Goal: Task Accomplishment & Management: Complete application form

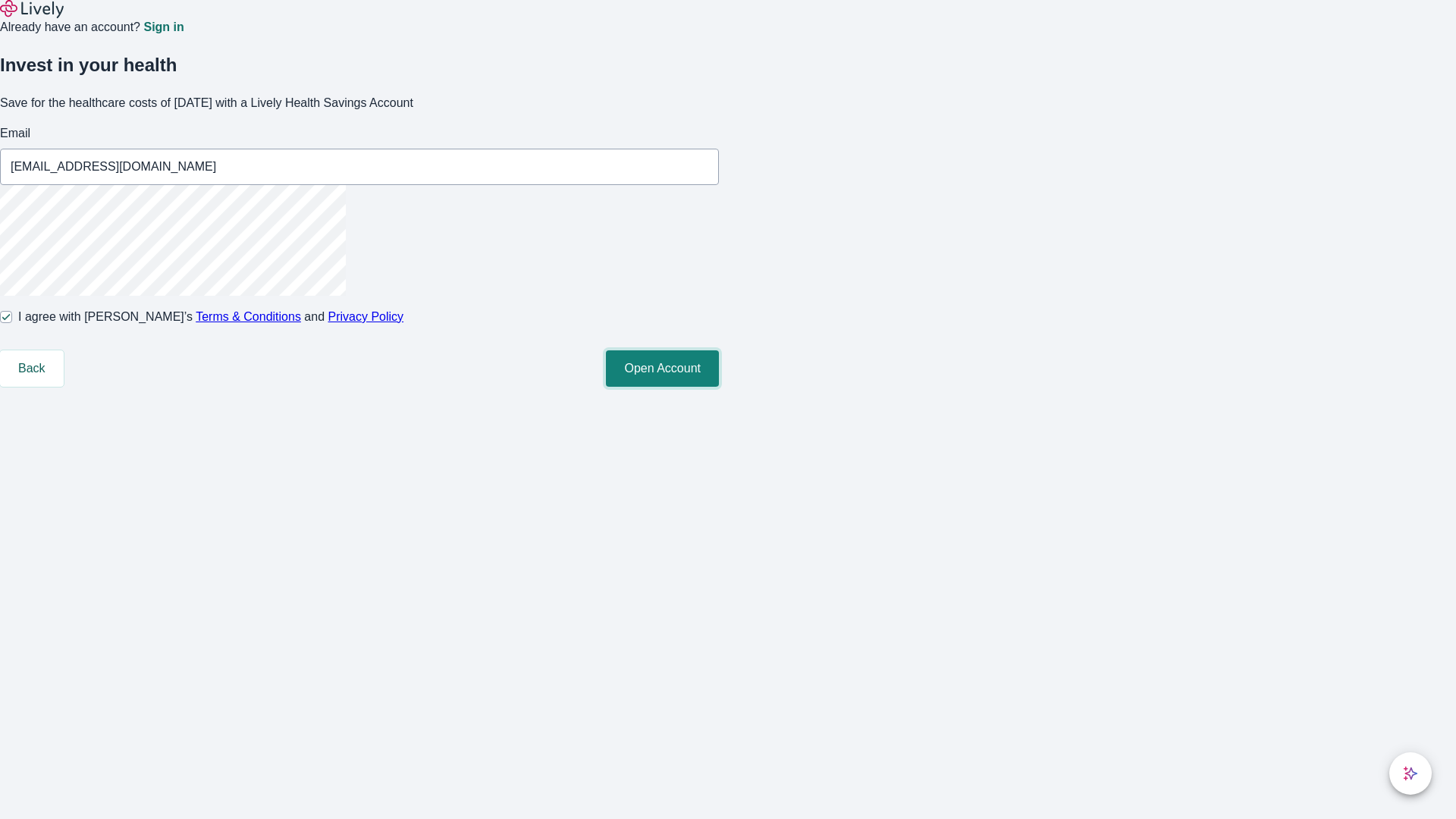
click at [719, 387] on button "Open Account" at bounding box center [663, 369] width 113 height 37
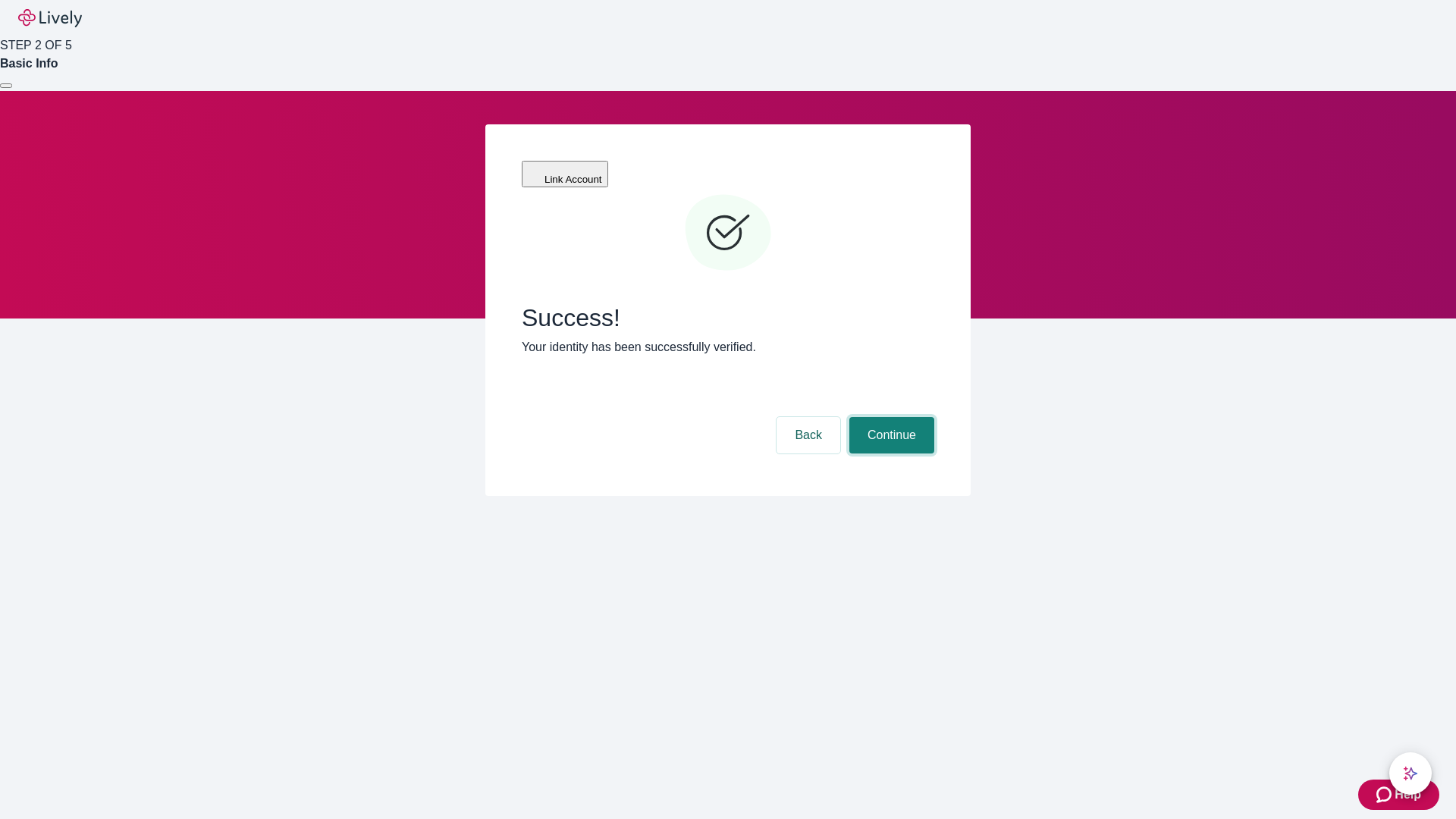
click at [889, 417] on button "Continue" at bounding box center [892, 436] width 85 height 37
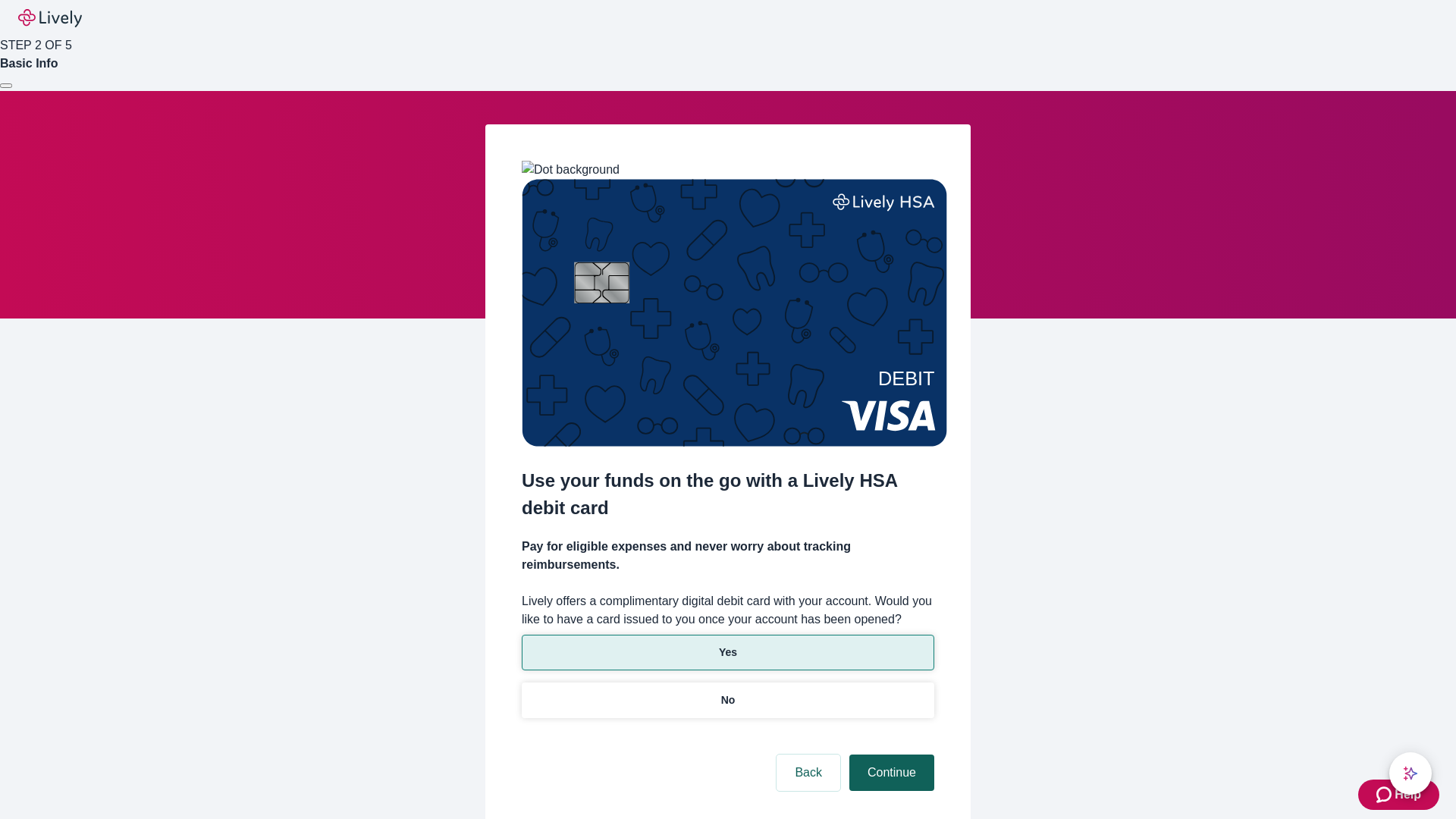
click at [727, 645] on p "Yes" at bounding box center [728, 652] width 18 height 16
click at [889, 755] on button "Continue" at bounding box center [892, 773] width 85 height 37
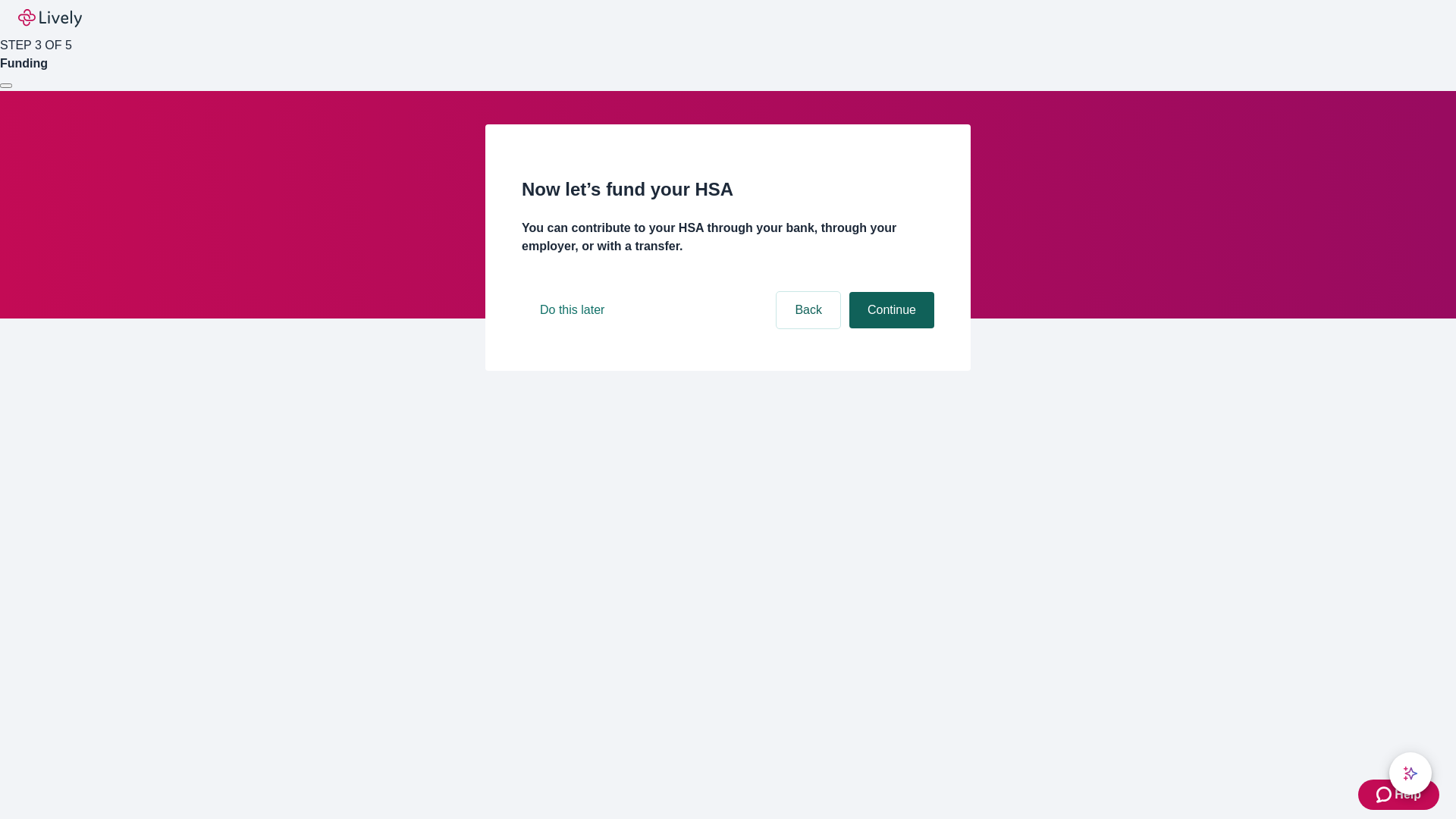
click at [889, 328] on button "Continue" at bounding box center [892, 310] width 85 height 37
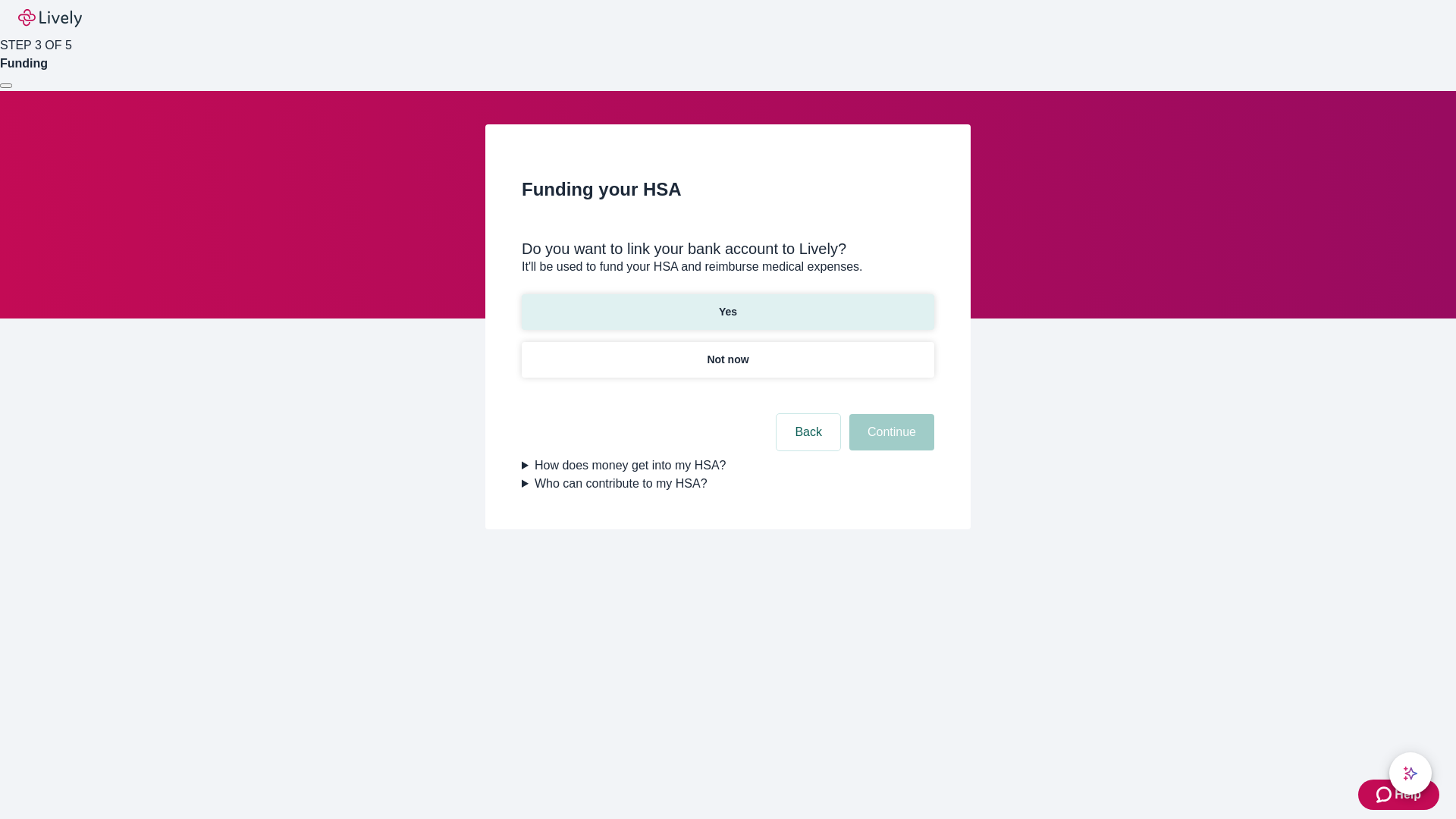
click at [727, 304] on p "Yes" at bounding box center [728, 311] width 18 height 16
click at [889, 414] on button "Continue" at bounding box center [892, 432] width 85 height 37
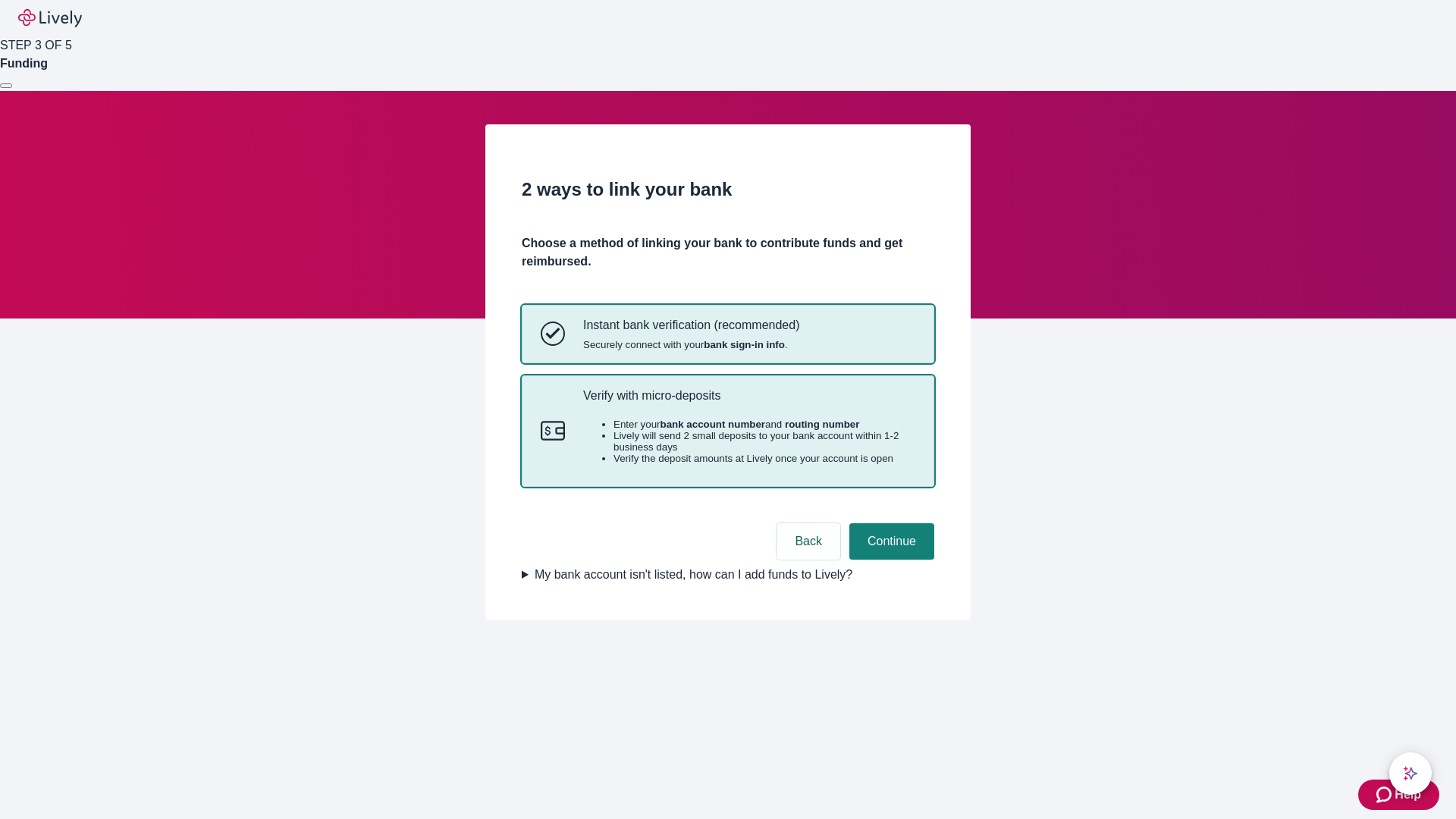
click at [748, 403] on p "Verify with micro-deposits" at bounding box center [749, 395] width 332 height 15
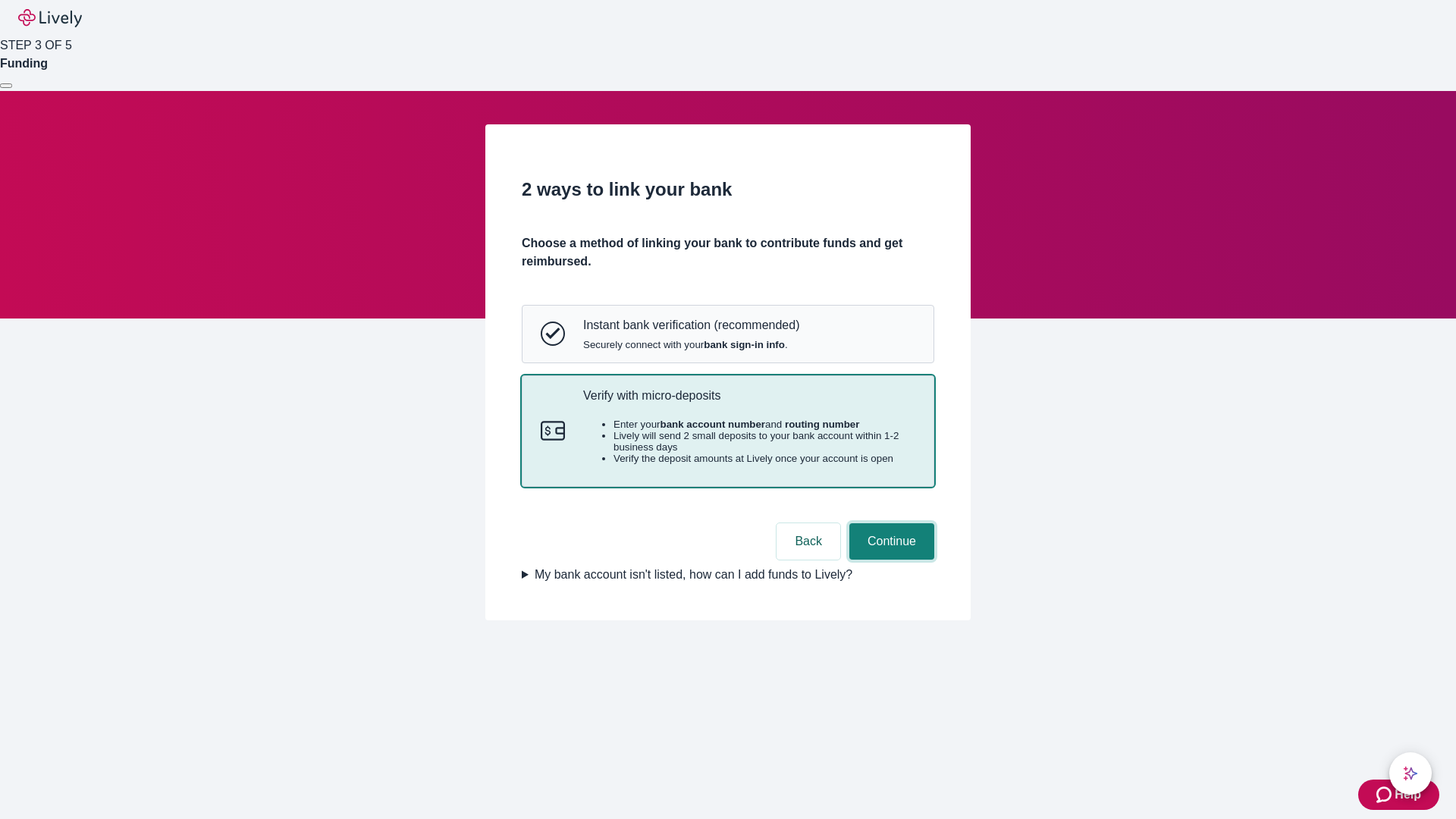
click at [889, 559] on button "Continue" at bounding box center [892, 542] width 85 height 37
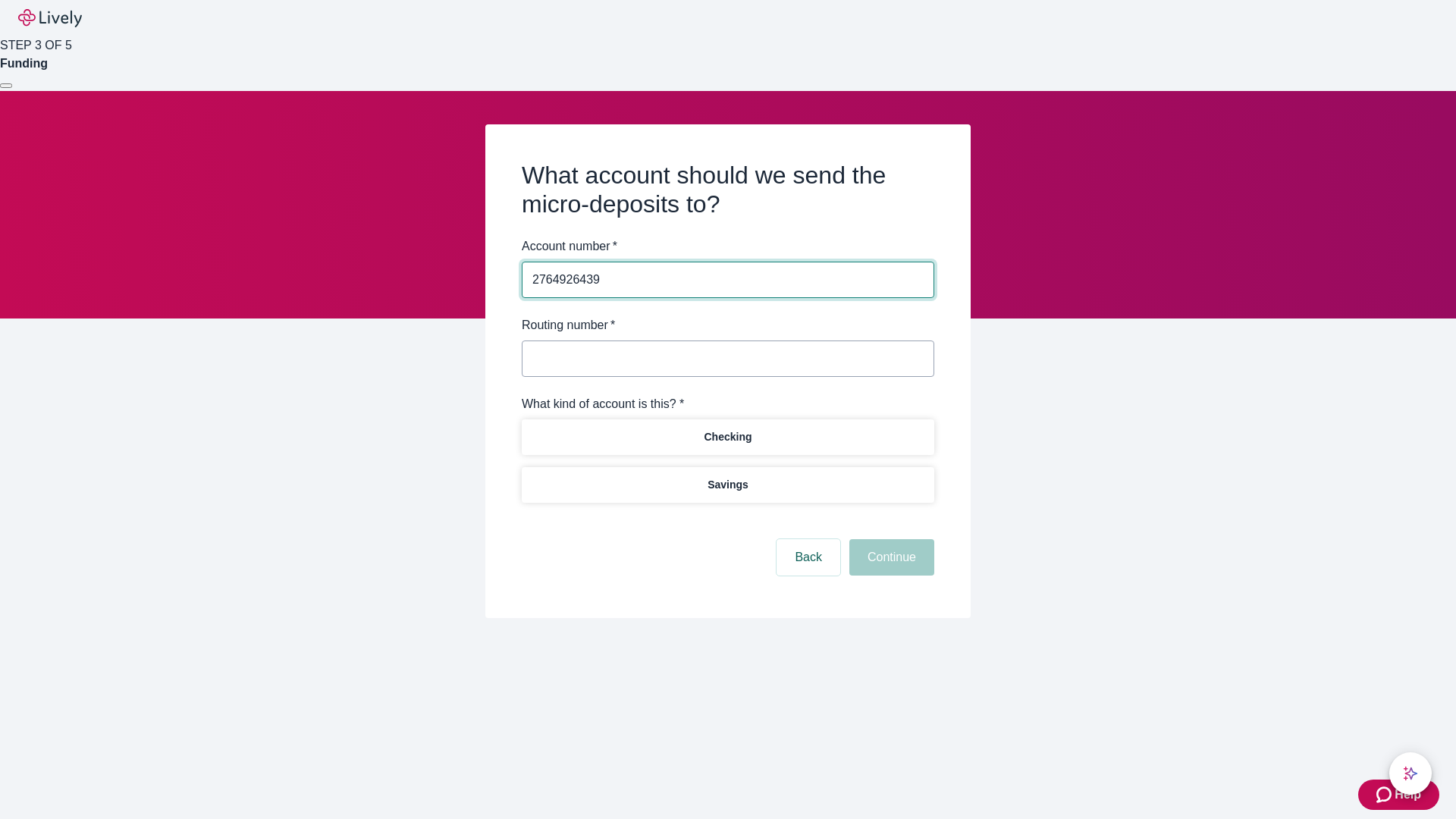
type input "2764926439"
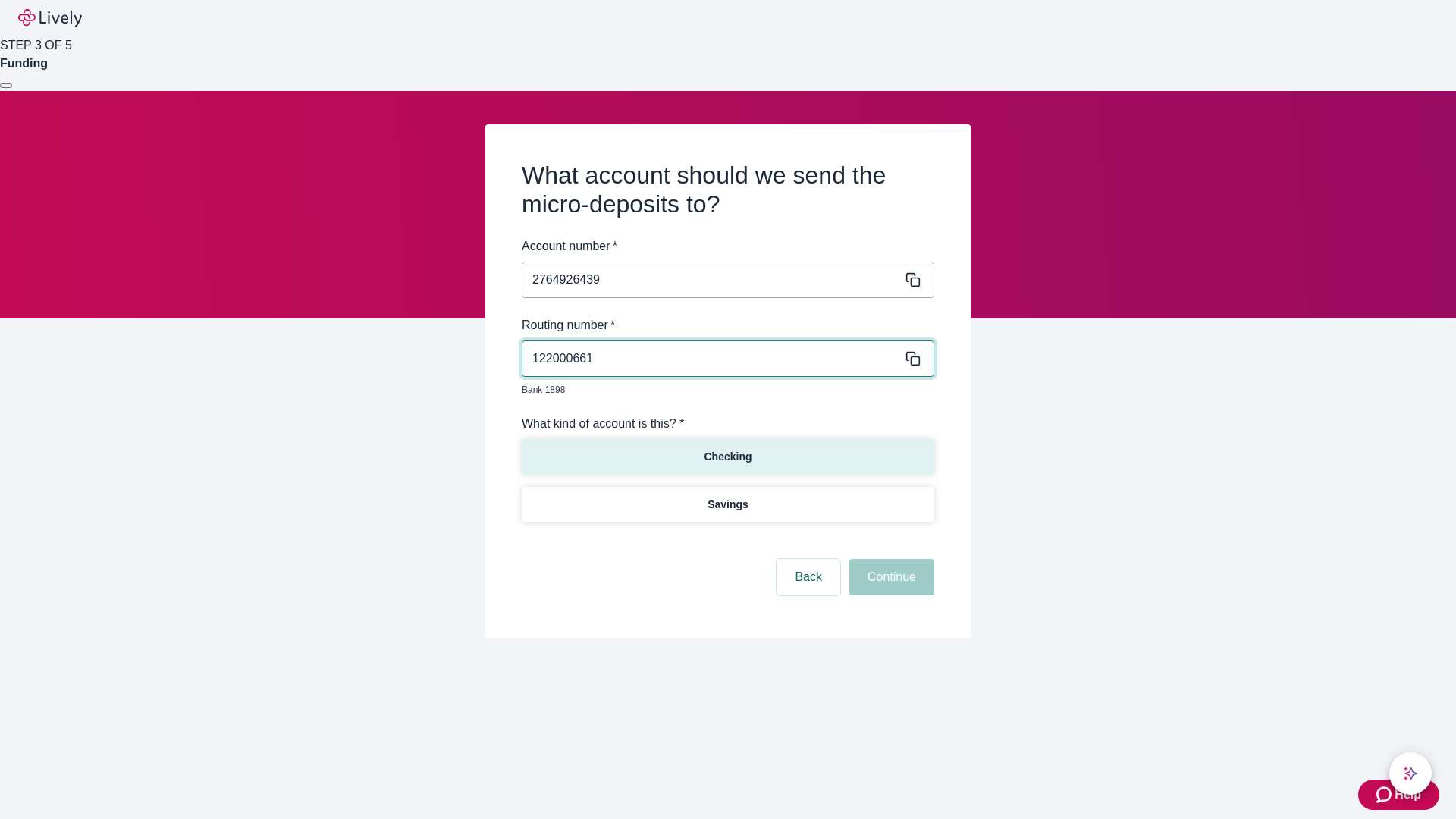
type input "122000661"
click at [727, 449] on p "Checking" at bounding box center [728, 456] width 48 height 16
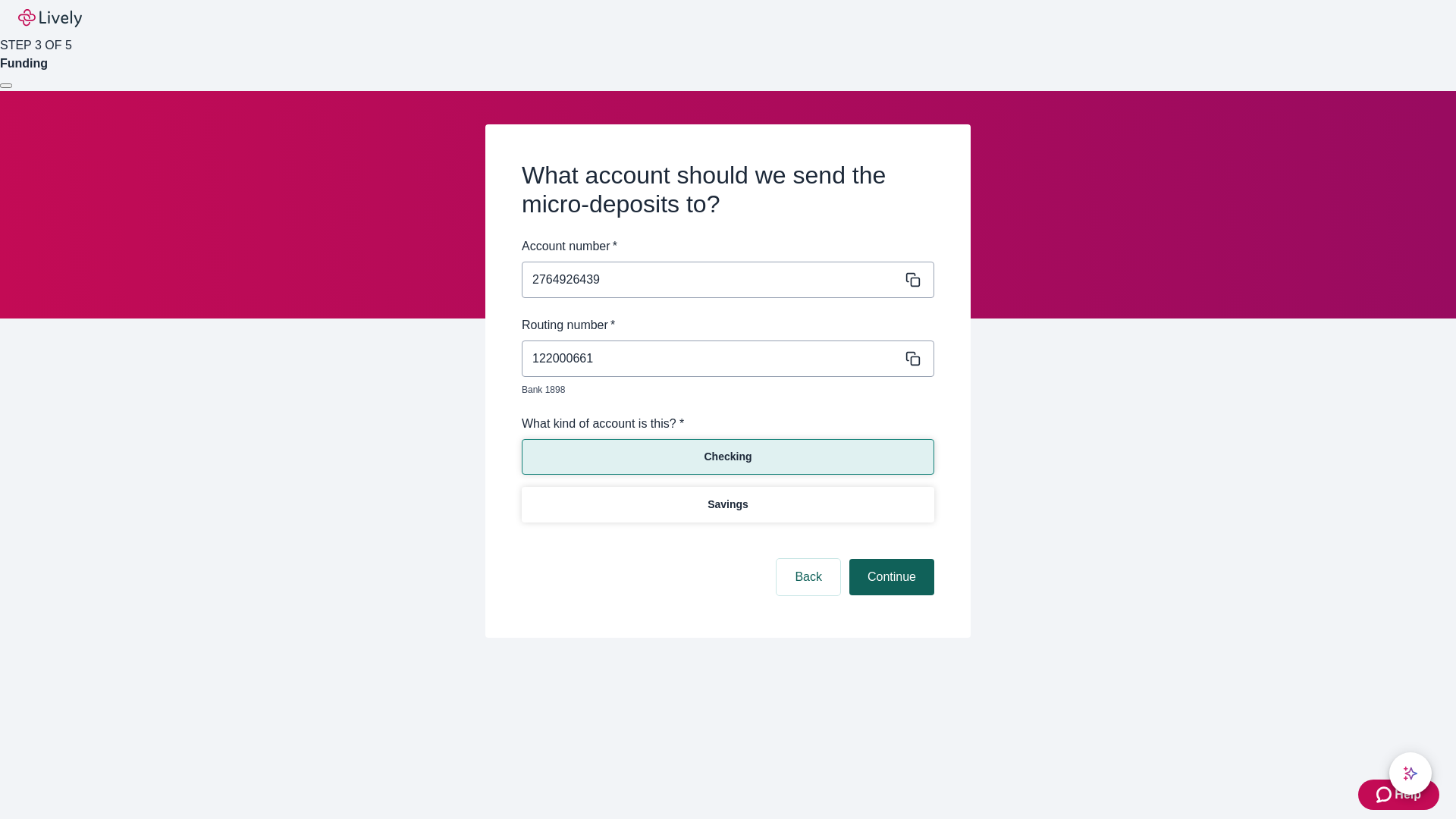
click at [889, 559] on button "Continue" at bounding box center [892, 578] width 85 height 37
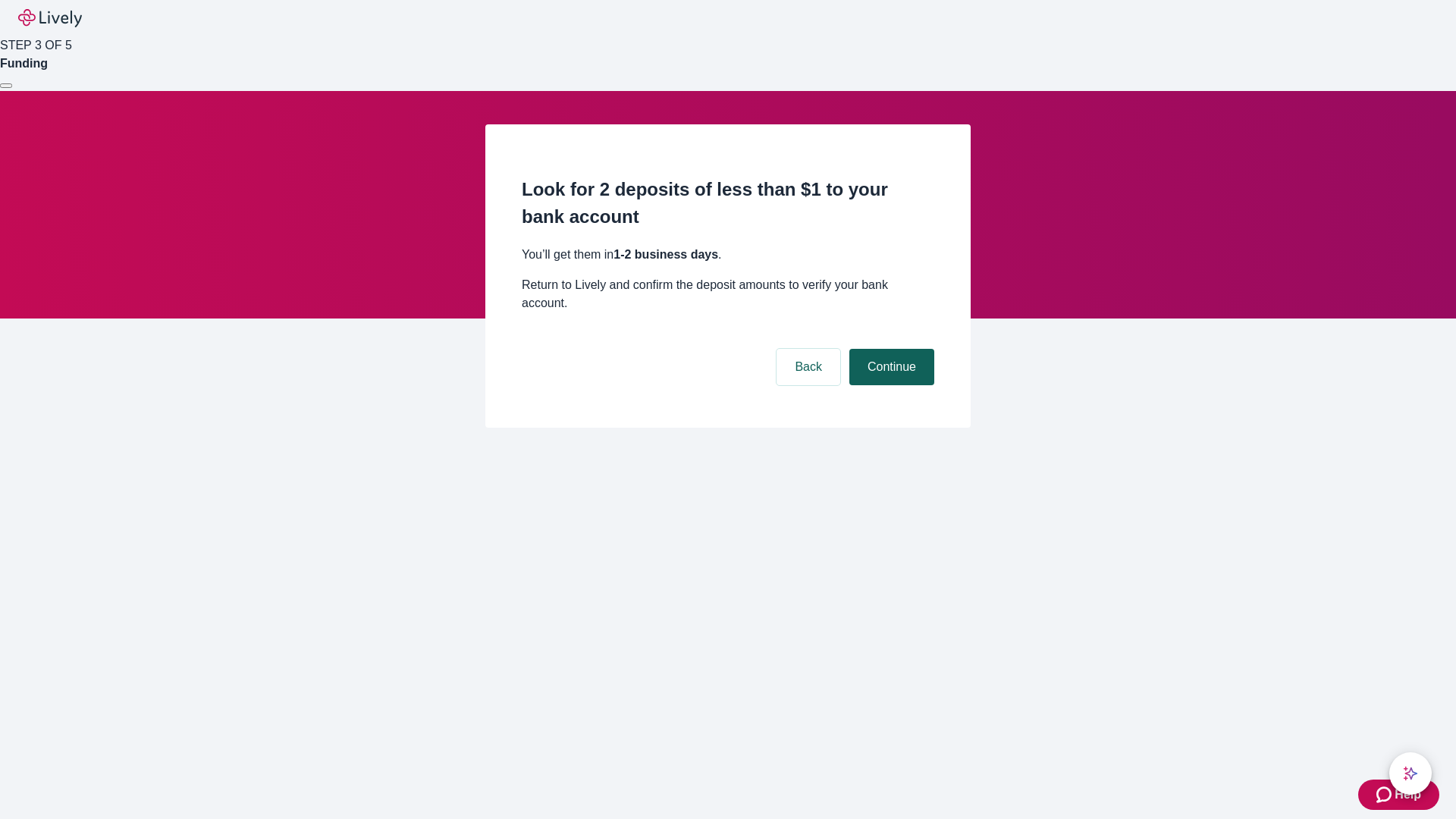
click at [889, 349] on button "Continue" at bounding box center [892, 368] width 85 height 37
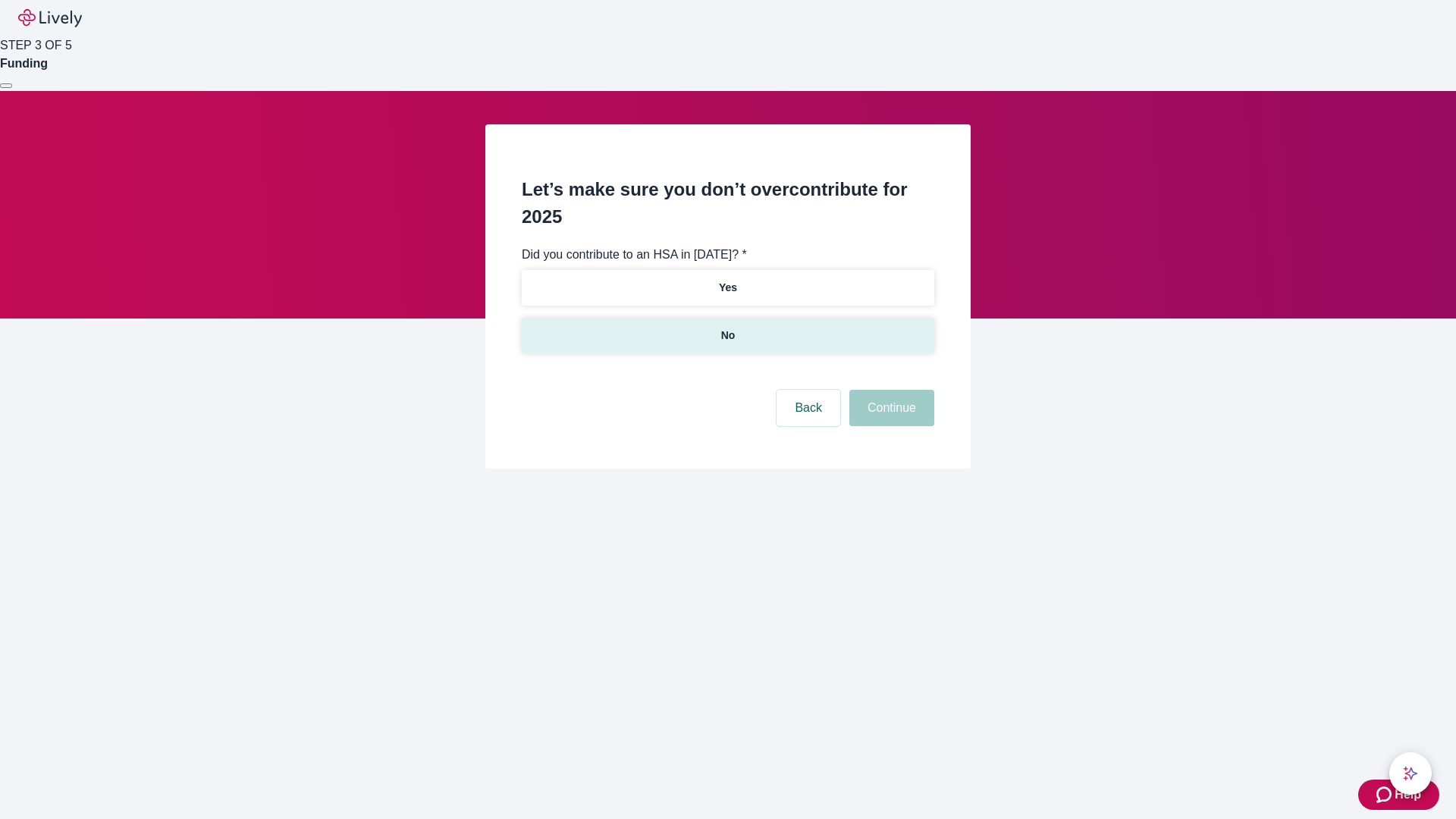
click at [727, 328] on p "No" at bounding box center [729, 335] width 15 height 16
click at [889, 390] on button "Continue" at bounding box center [892, 408] width 85 height 37
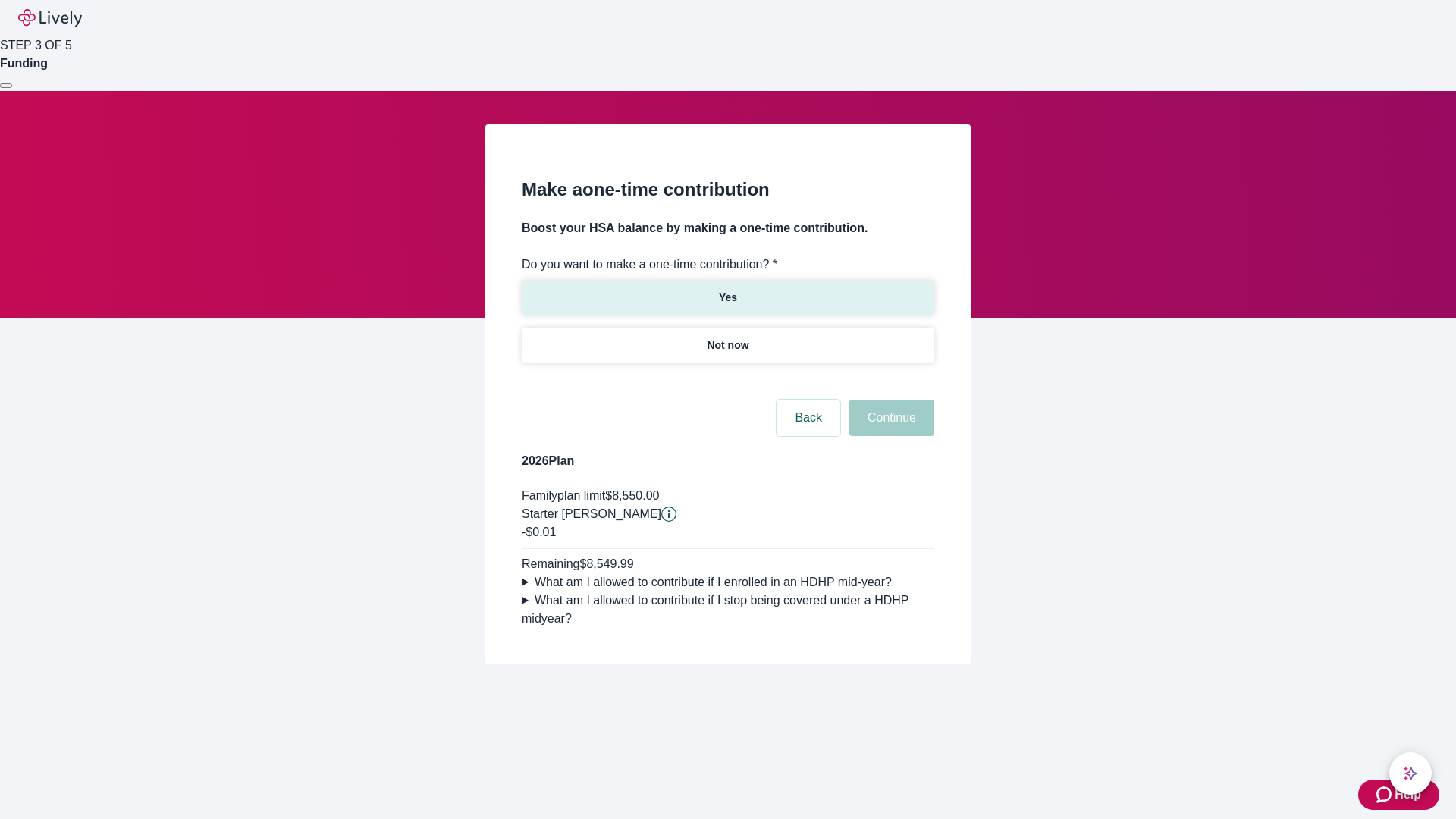
click at [727, 289] on p "Yes" at bounding box center [728, 297] width 18 height 16
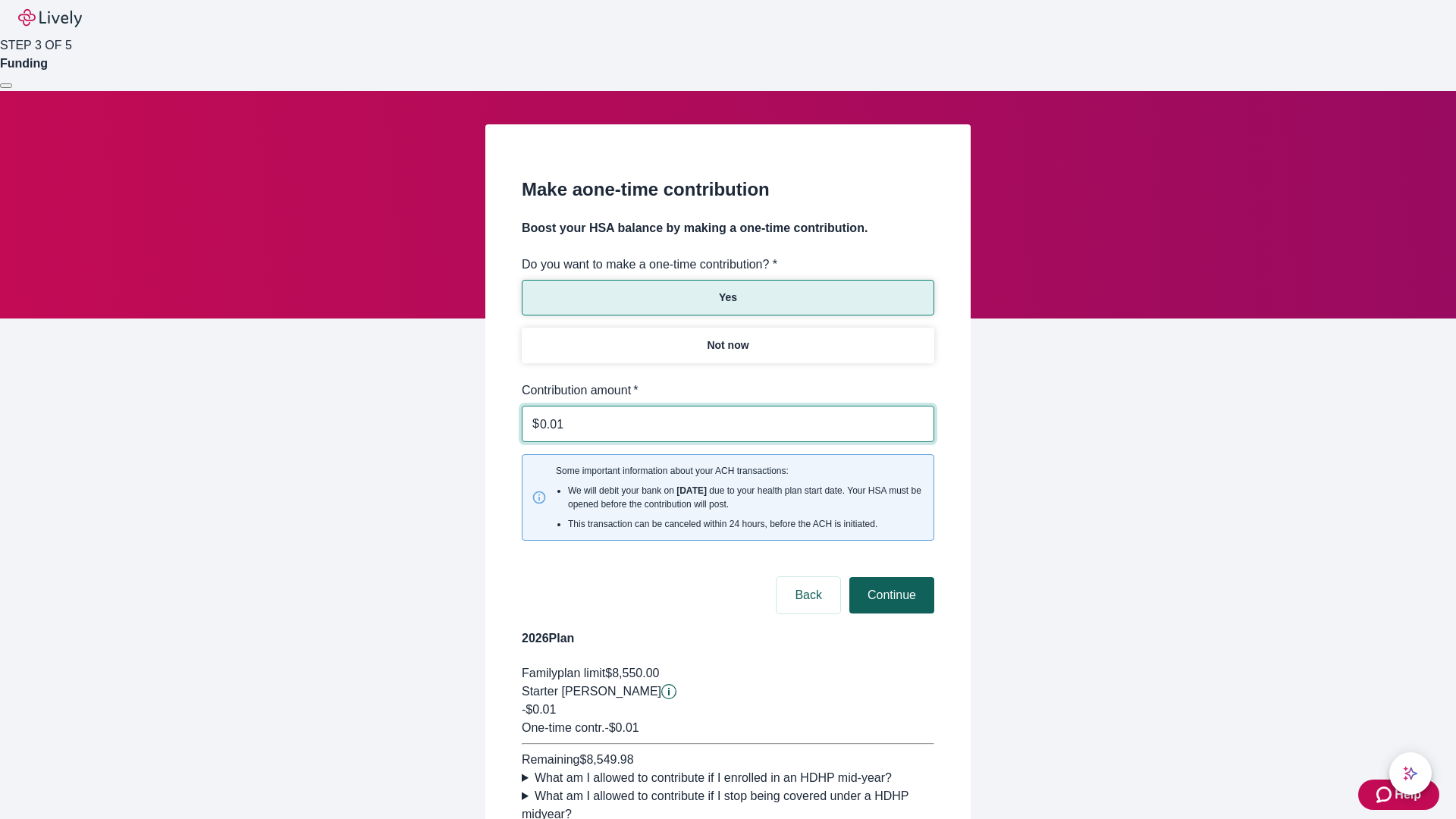
type input "0.01"
click at [889, 577] on button "Continue" at bounding box center [892, 595] width 85 height 37
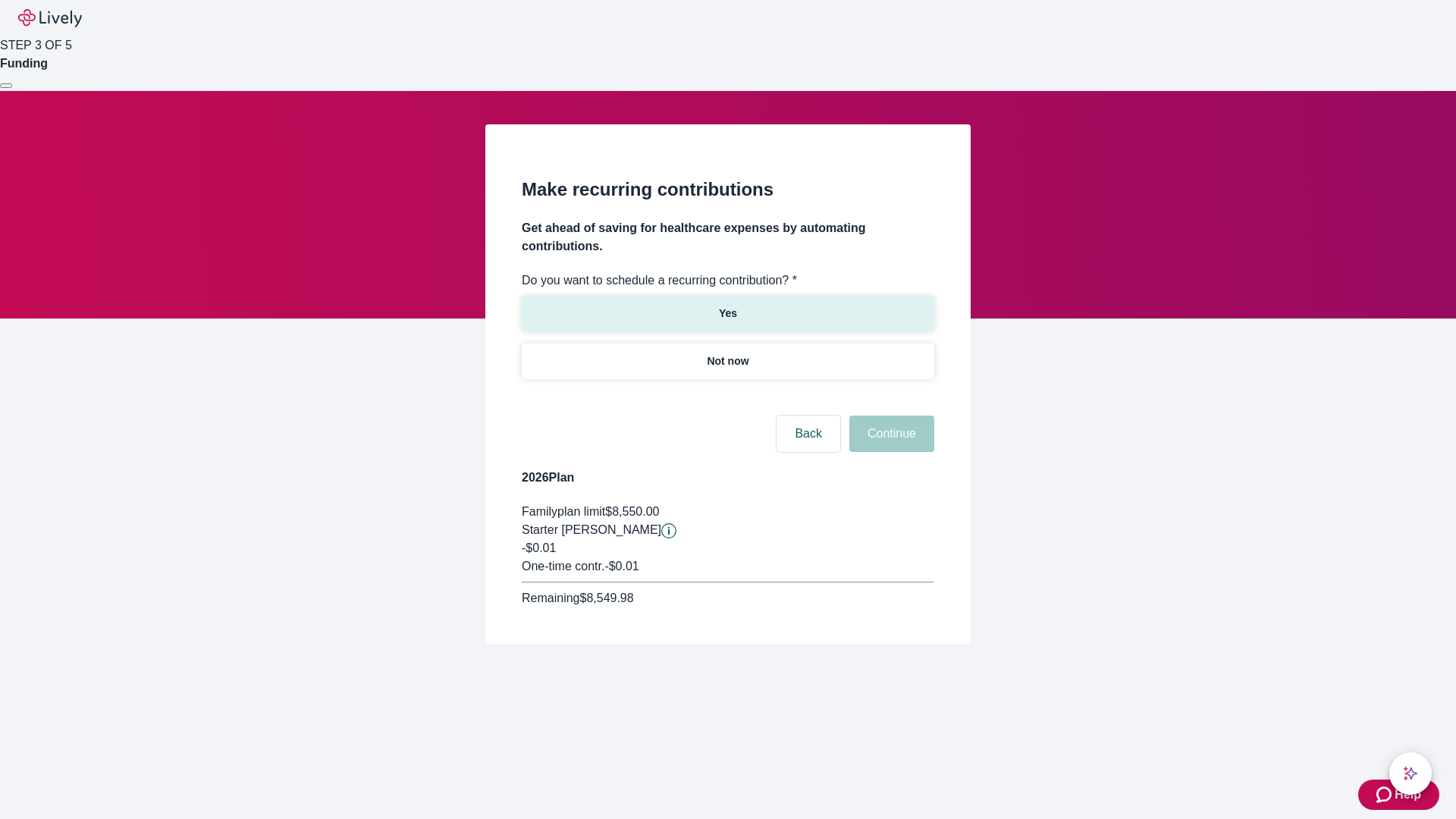
click at [727, 306] on p "Yes" at bounding box center [728, 313] width 18 height 16
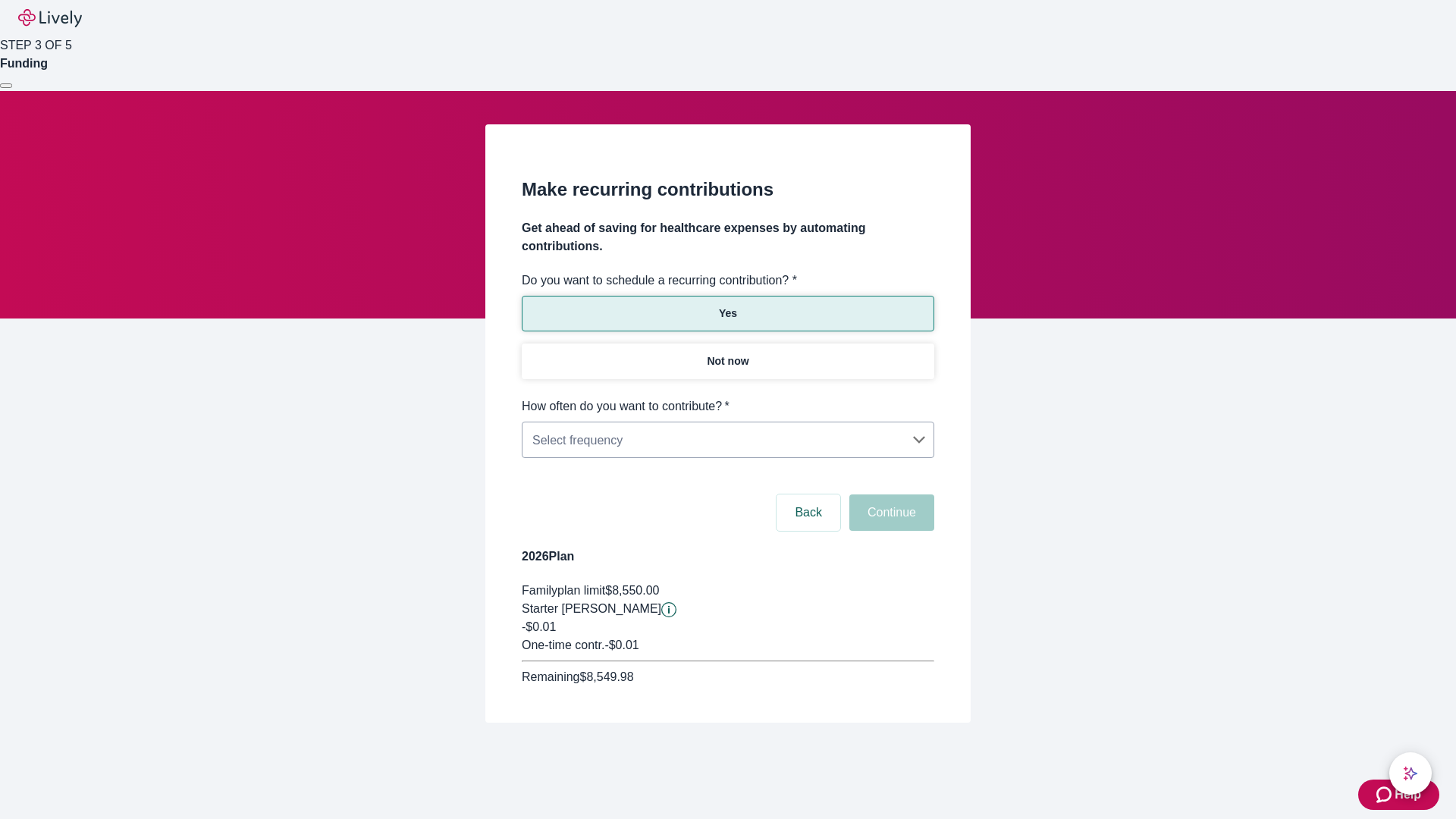
click at [727, 397] on body "Help STEP 3 OF 5 Funding Make recurring contributions Get ahead of saving for h…" at bounding box center [728, 397] width 1456 height 795
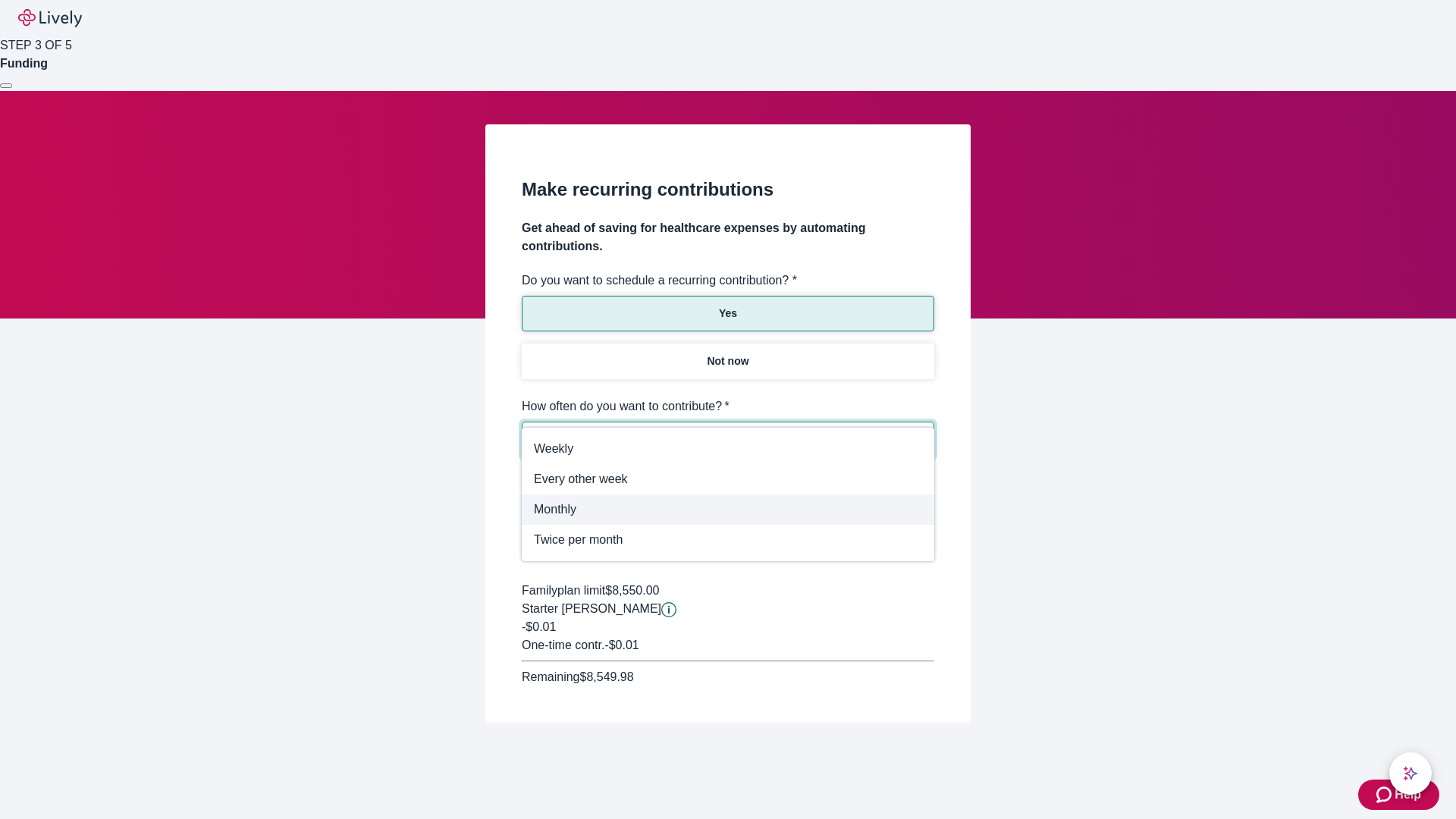
click at [728, 509] on span "Monthly" at bounding box center [727, 509] width 388 height 18
type input "Monthly"
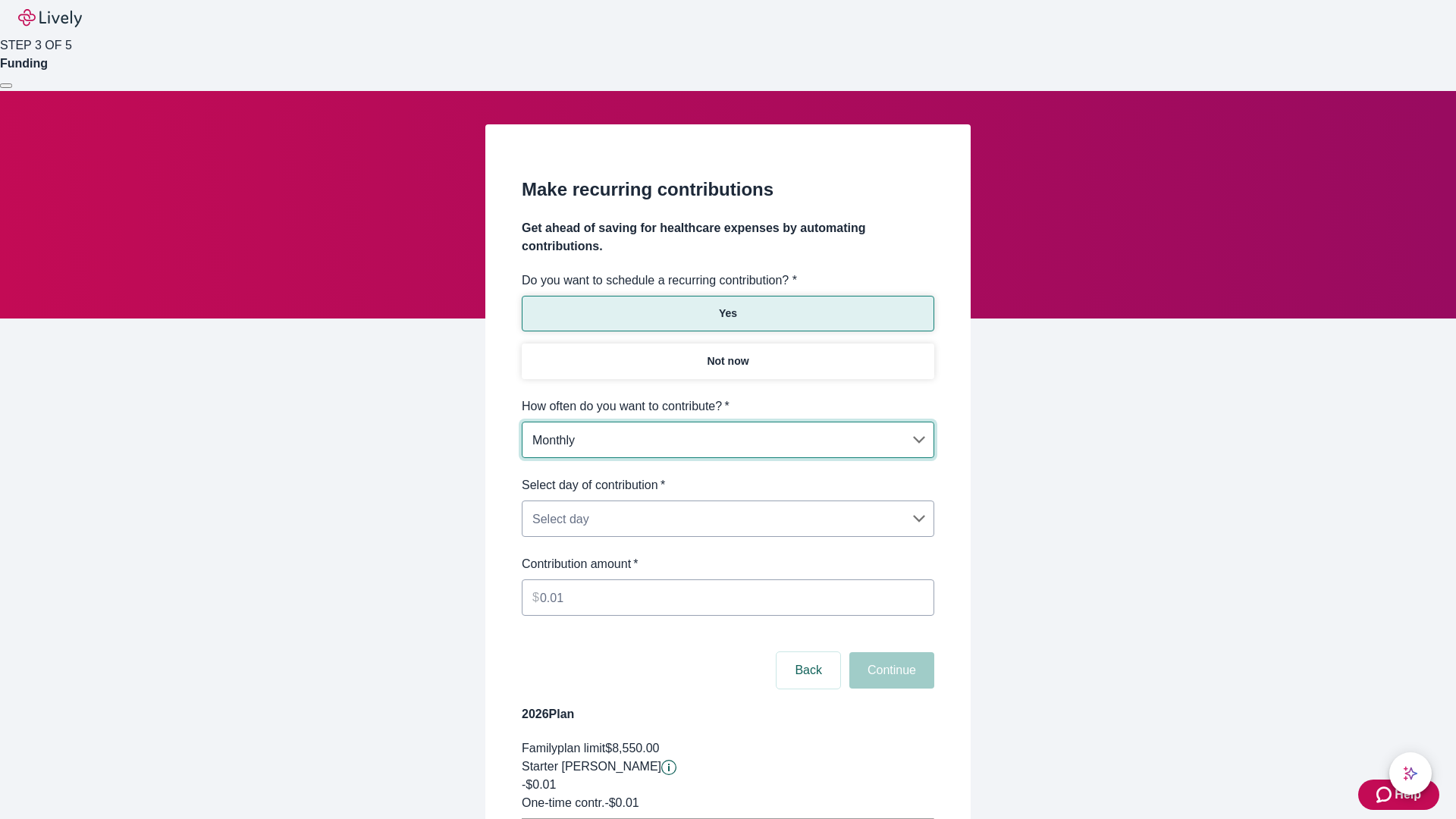
click at [727, 476] on body "Help STEP 3 OF 5 Funding Make recurring contributions Get ahead of saving for h…" at bounding box center [728, 476] width 1456 height 953
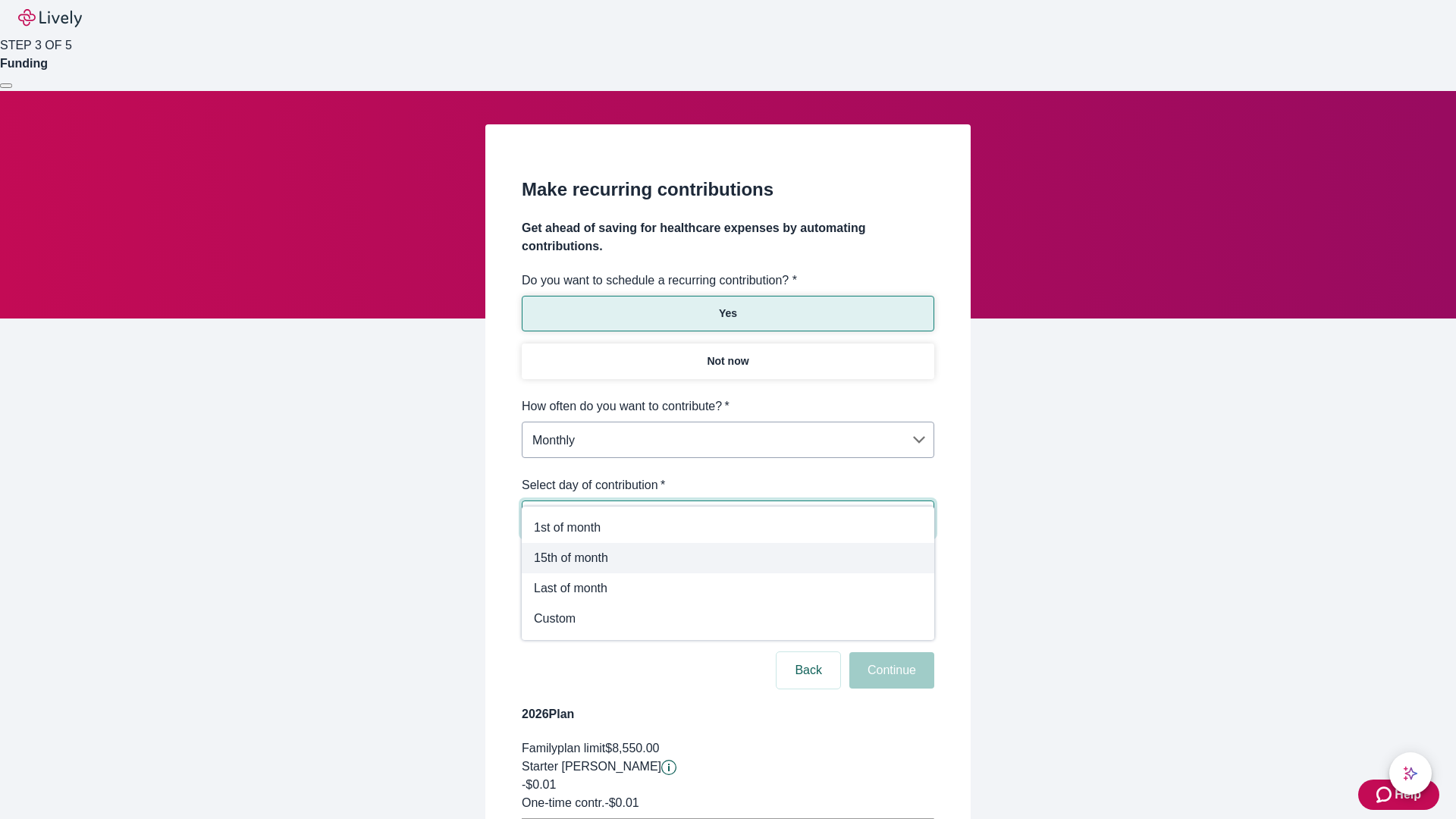
click at [728, 558] on span "15th of month" at bounding box center [727, 558] width 388 height 18
type input "Monthly15th"
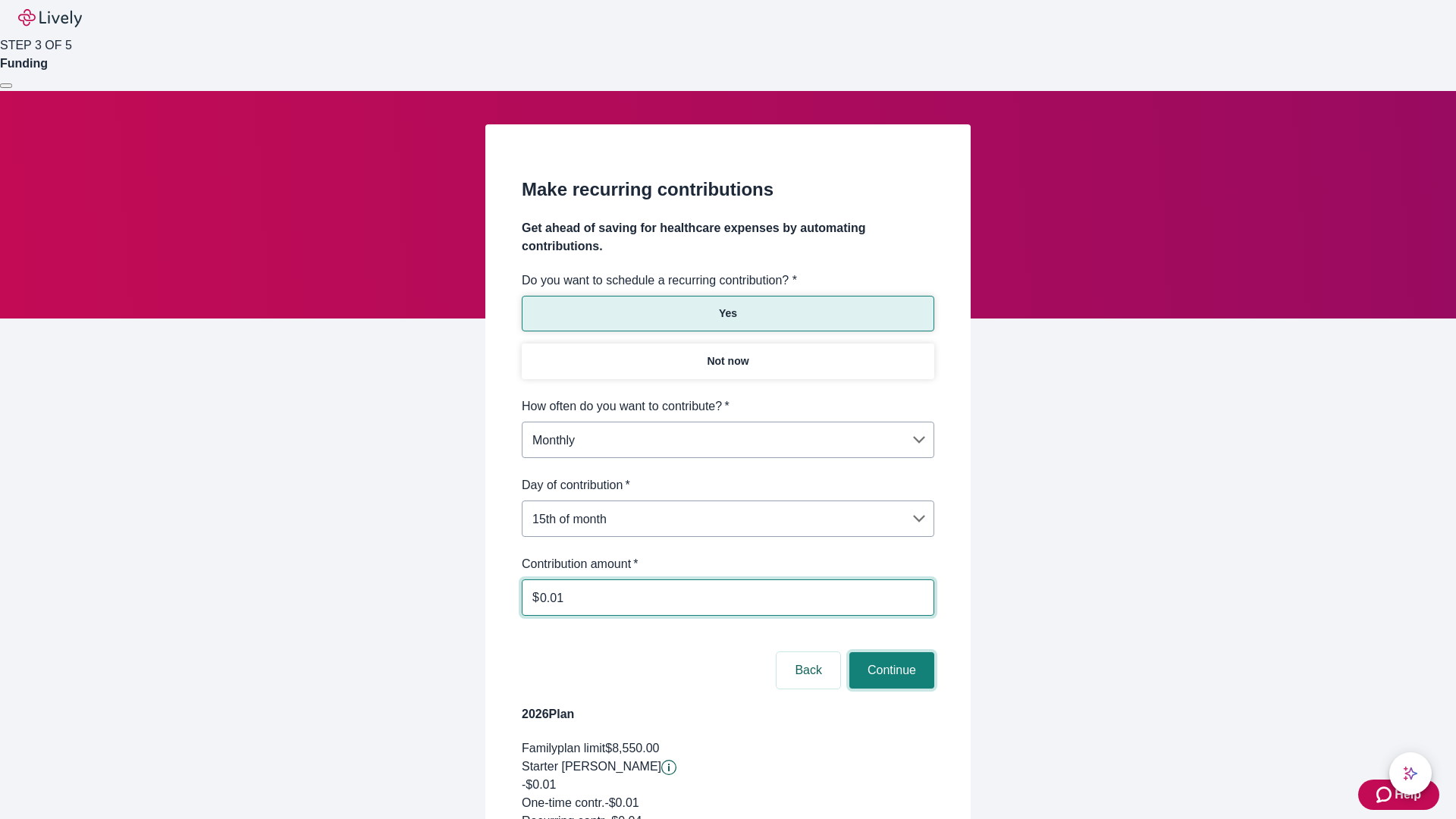
click at [889, 652] on button "Continue" at bounding box center [892, 671] width 85 height 37
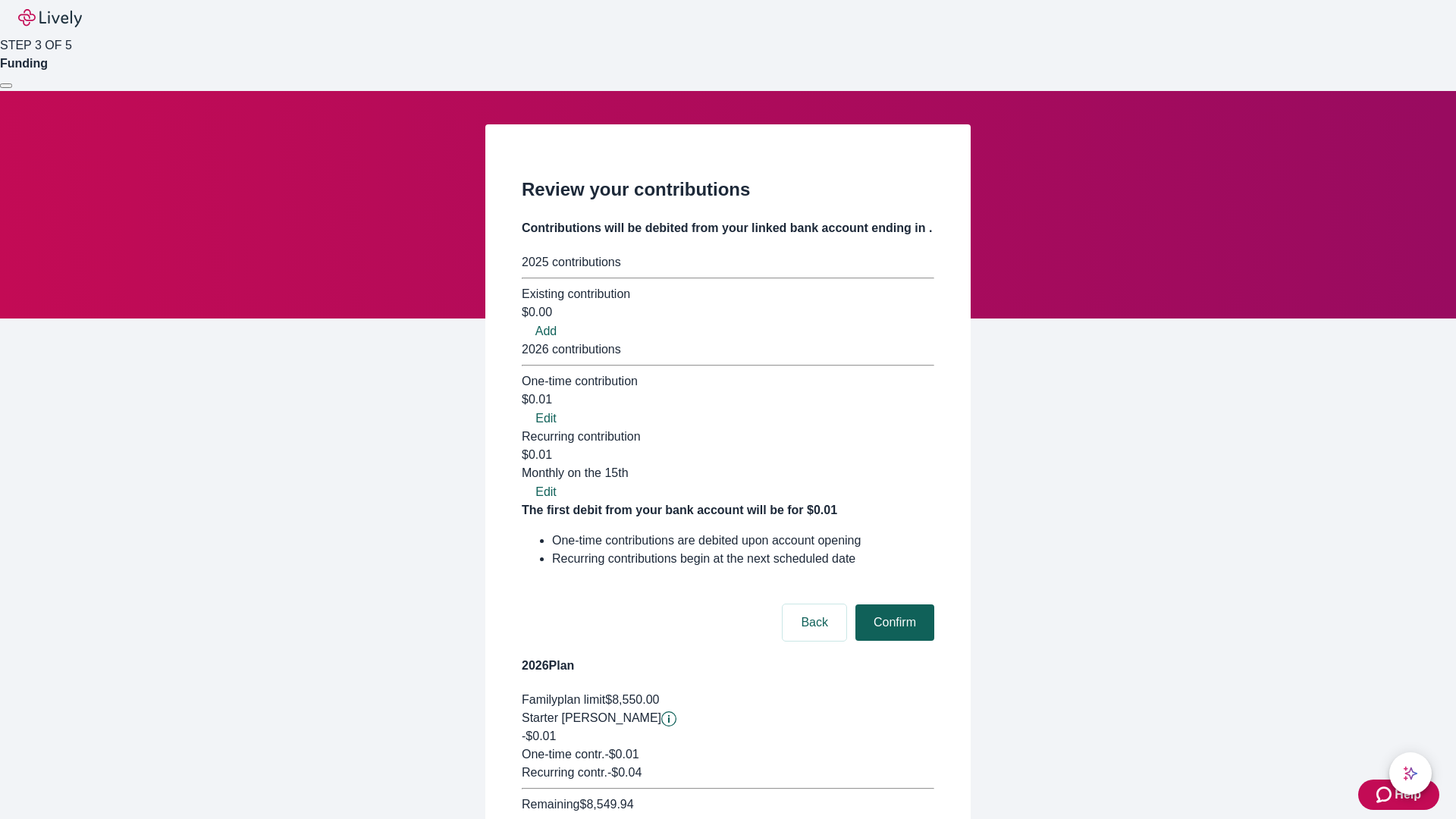
click at [893, 604] on button "Confirm" at bounding box center [895, 623] width 79 height 37
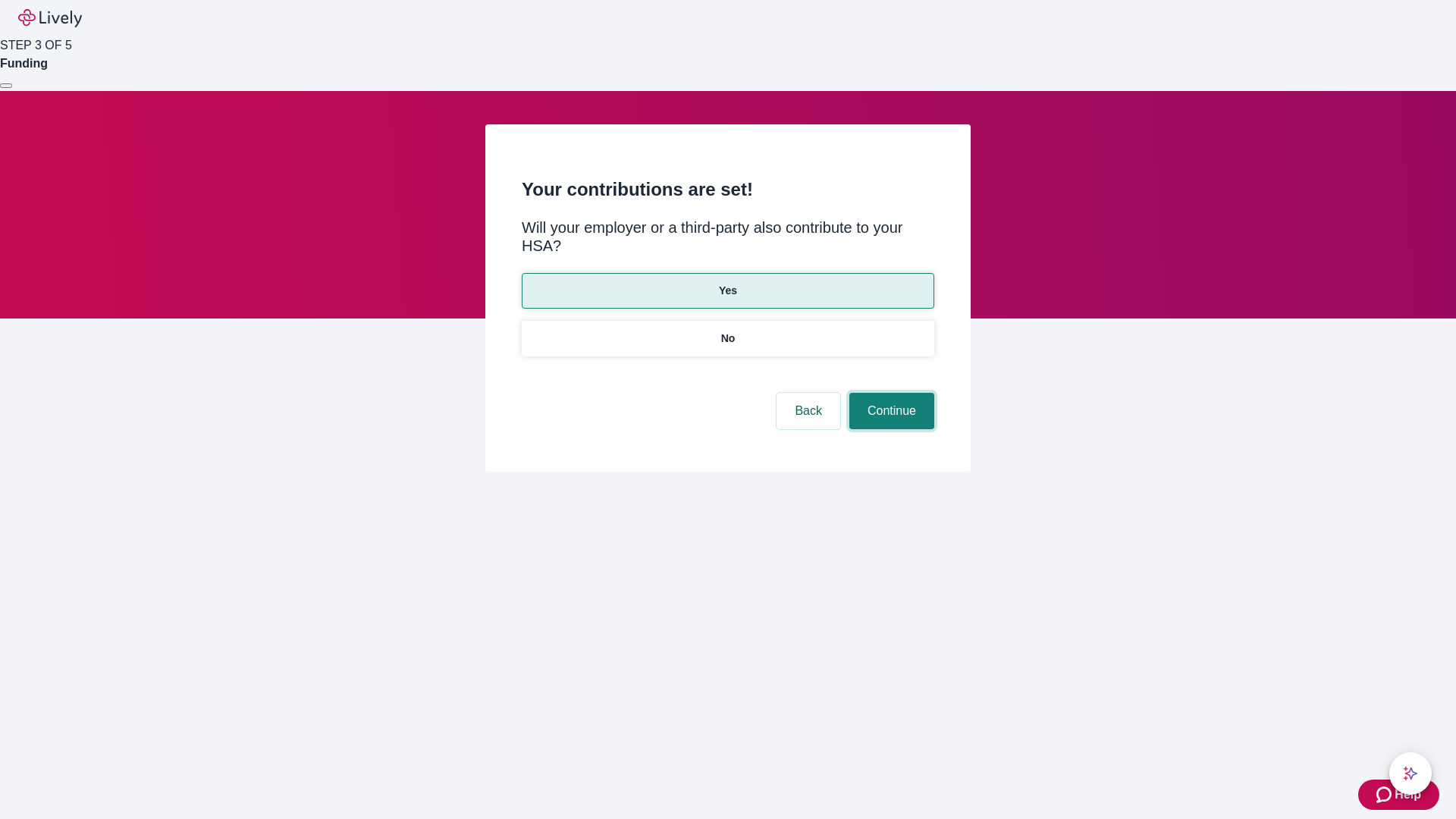
click at [889, 392] on button "Continue" at bounding box center [892, 411] width 85 height 37
